Goal: Task Accomplishment & Management: Use online tool/utility

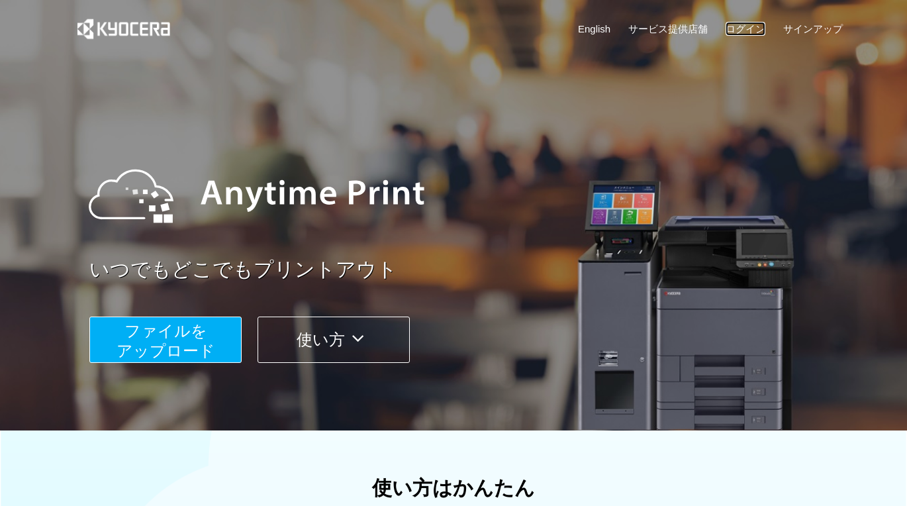
click at [741, 32] on link "ログイン" at bounding box center [745, 29] width 40 height 14
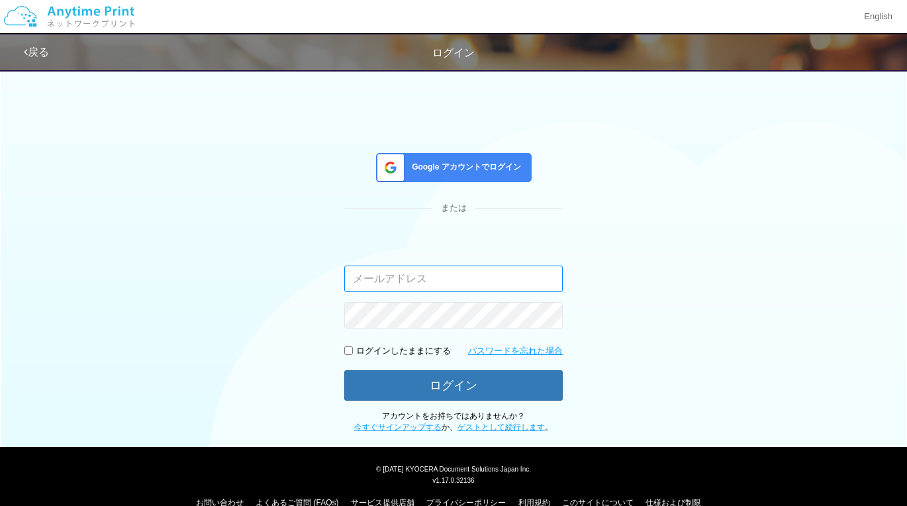
type input "[PERSON_NAME][EMAIL_ADDRESS][PERSON_NAME][DOMAIN_NAME]"
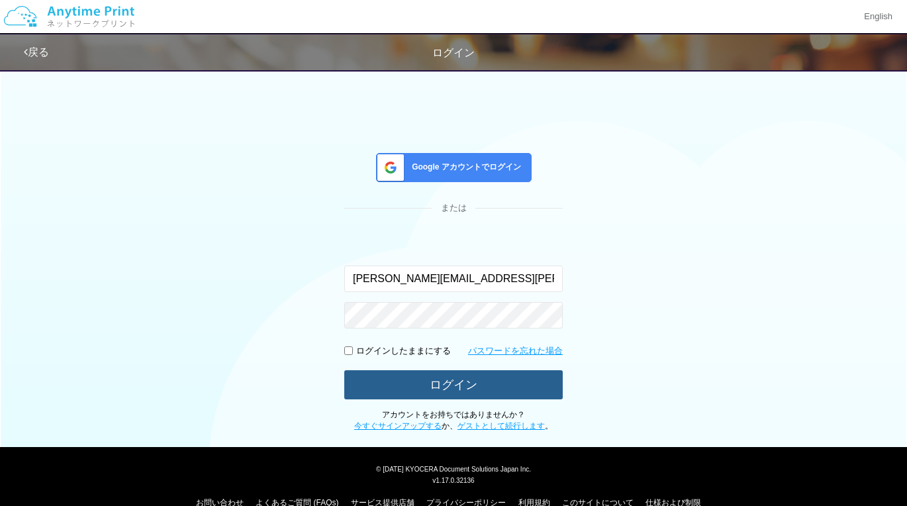
click at [458, 392] on button "ログイン" at bounding box center [453, 384] width 218 height 29
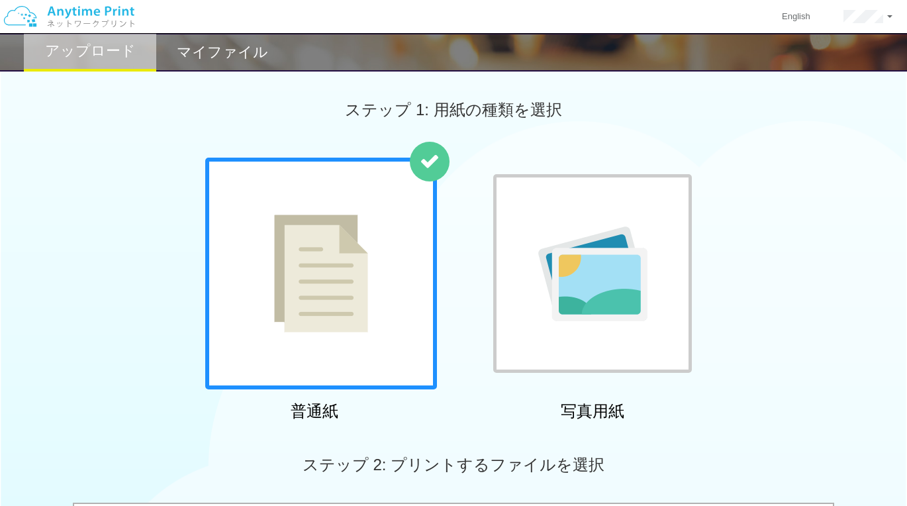
click at [339, 269] on img at bounding box center [321, 273] width 94 height 118
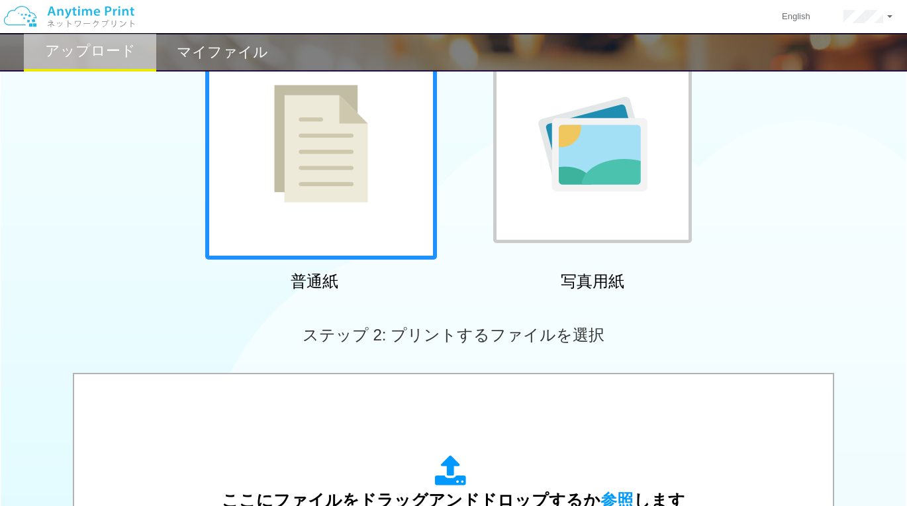
scroll to position [117, 0]
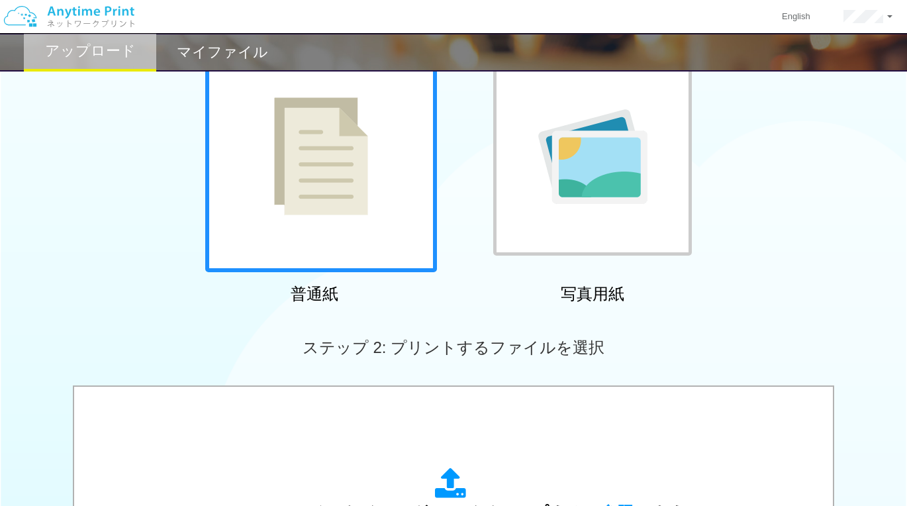
click at [557, 134] on img at bounding box center [592, 156] width 109 height 95
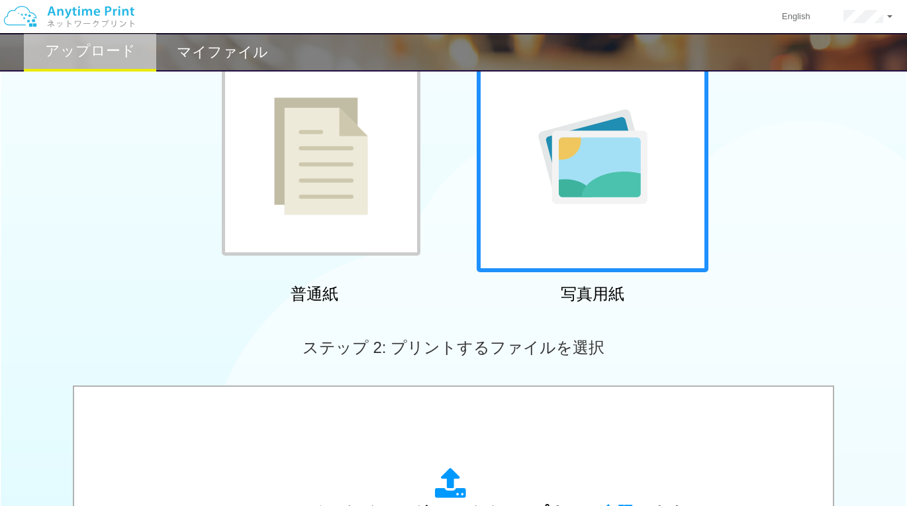
click at [307, 220] on div at bounding box center [321, 156] width 199 height 199
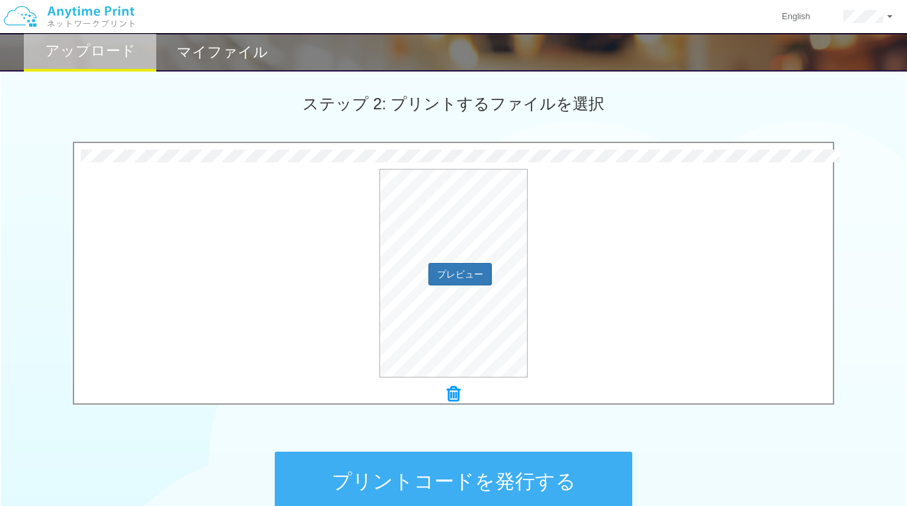
scroll to position [349, 0]
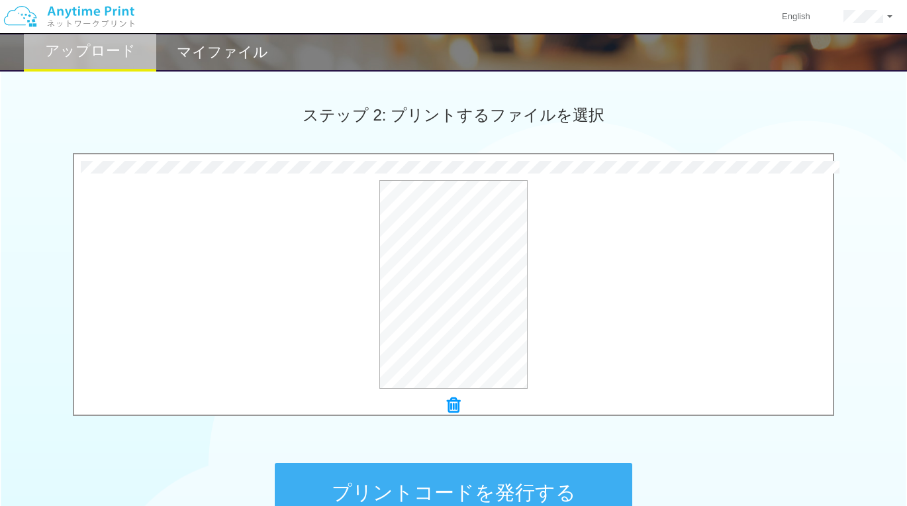
click at [430, 477] on button "プリントコードを発行する" at bounding box center [453, 493] width 357 height 60
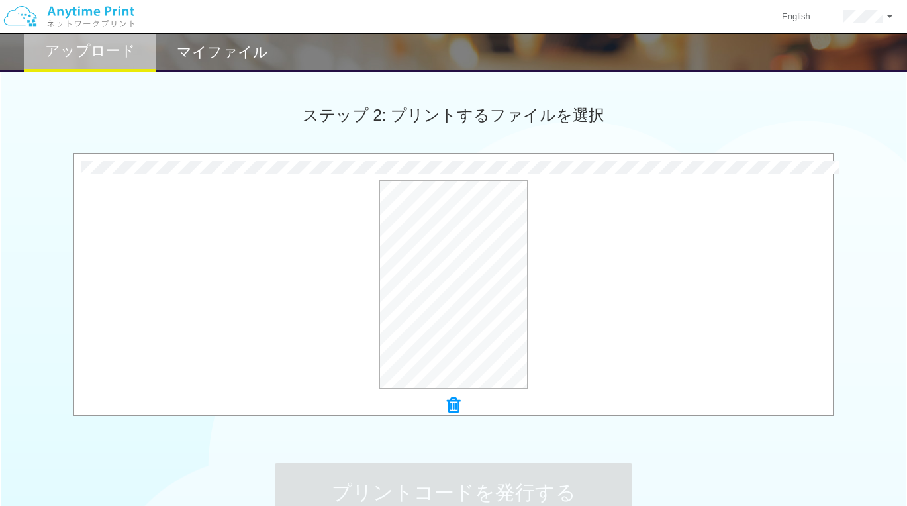
scroll to position [0, 0]
